Goal: Navigation & Orientation: Find specific page/section

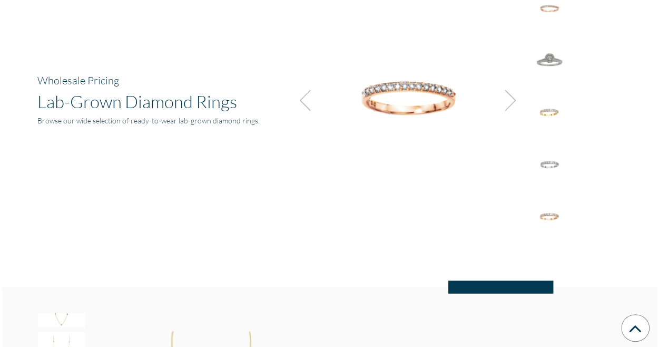
scroll to position [733, 0]
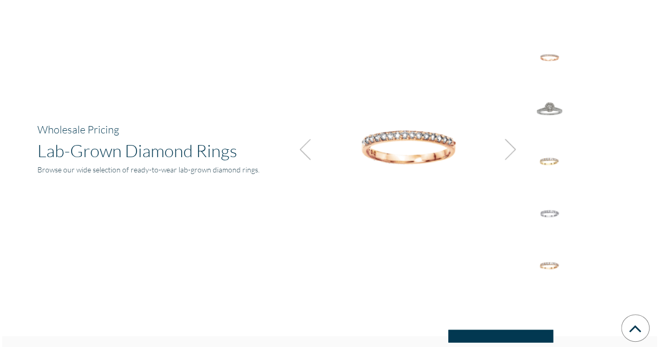
click at [513, 145] on img at bounding box center [507, 149] width 28 height 28
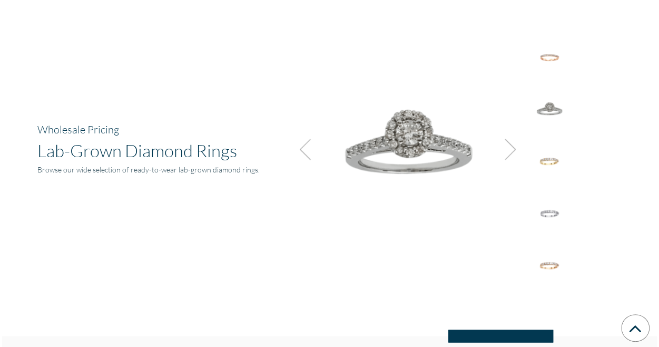
click at [512, 144] on img at bounding box center [507, 149] width 28 height 28
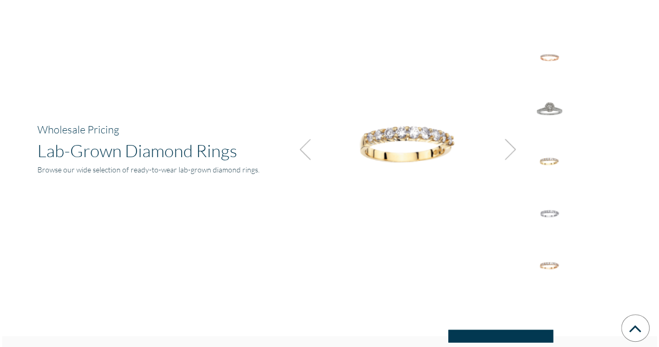
click at [511, 143] on img at bounding box center [507, 149] width 28 height 28
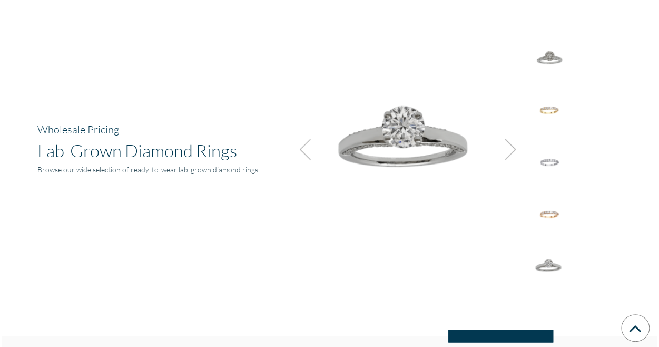
click at [511, 143] on img at bounding box center [507, 149] width 28 height 28
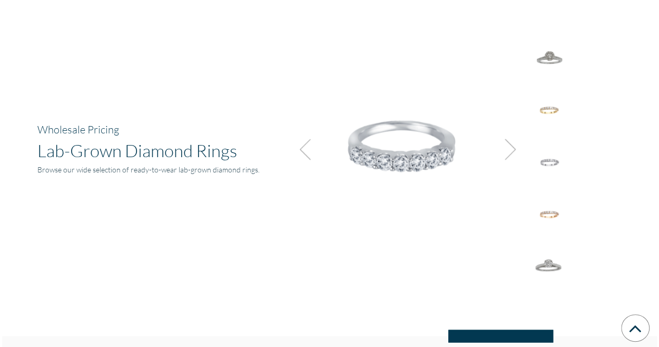
click at [511, 143] on img at bounding box center [507, 149] width 28 height 28
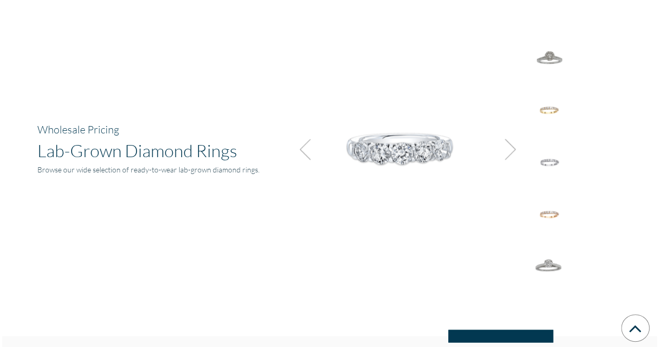
click at [511, 143] on img at bounding box center [507, 149] width 28 height 28
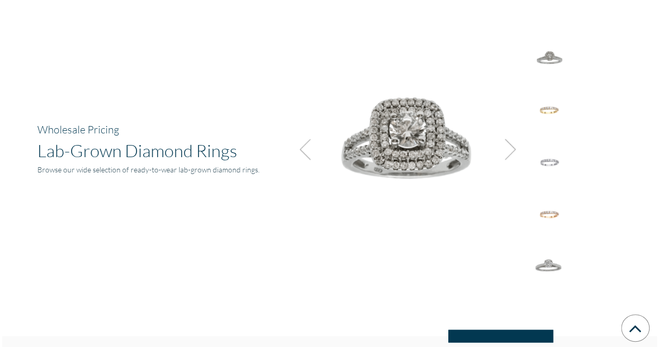
click at [511, 143] on img at bounding box center [507, 149] width 28 height 28
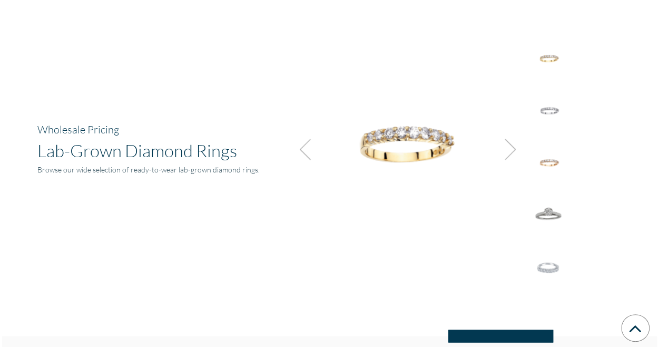
click at [511, 143] on img at bounding box center [507, 149] width 28 height 28
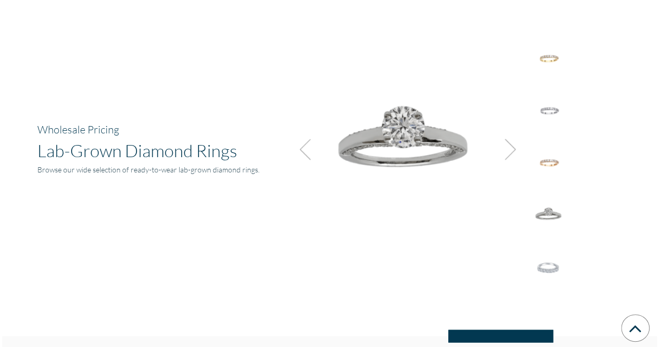
click at [511, 143] on img at bounding box center [507, 149] width 28 height 28
click at [511, 139] on img at bounding box center [507, 149] width 28 height 28
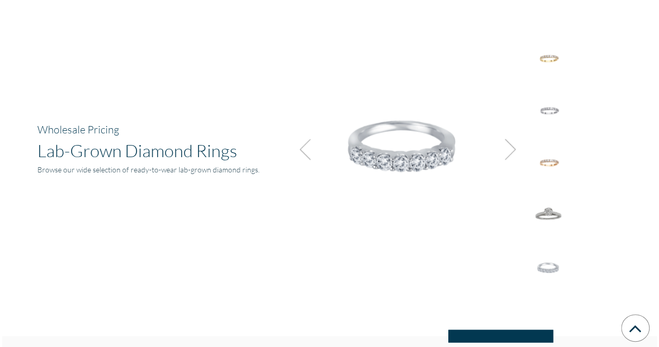
click at [511, 141] on img at bounding box center [507, 149] width 28 height 28
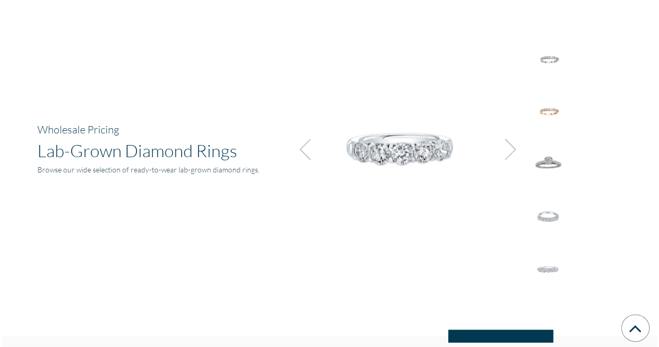
click at [508, 141] on img at bounding box center [507, 149] width 28 height 28
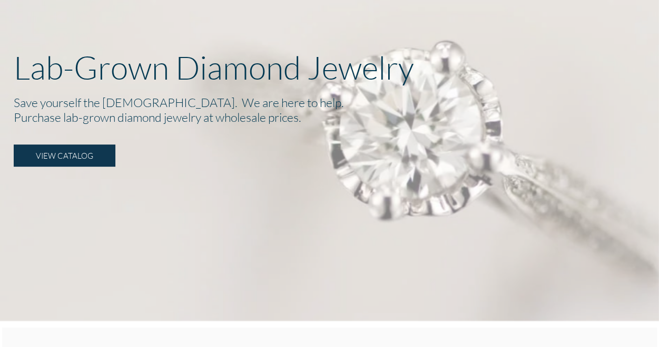
scroll to position [0, 0]
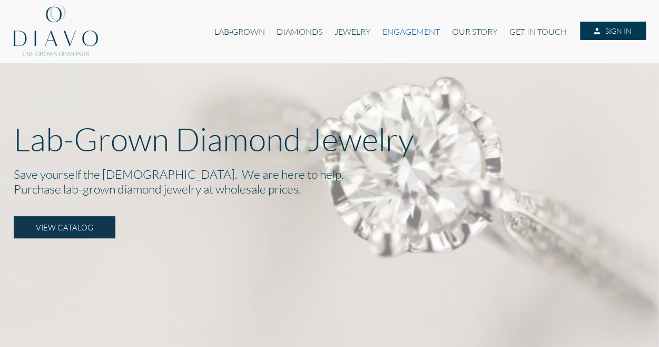
click at [405, 29] on link "ENGAGEMENT" at bounding box center [411, 32] width 69 height 20
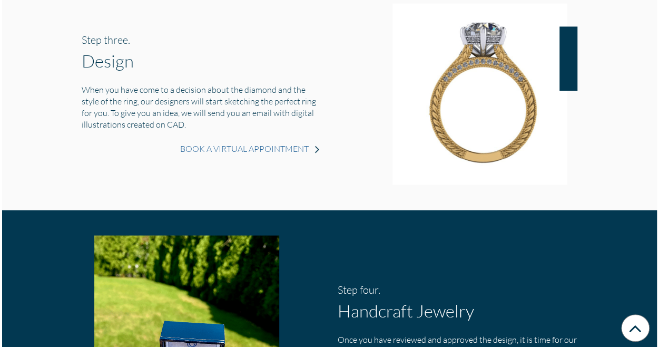
scroll to position [856, 0]
